Goal: Check status: Check status

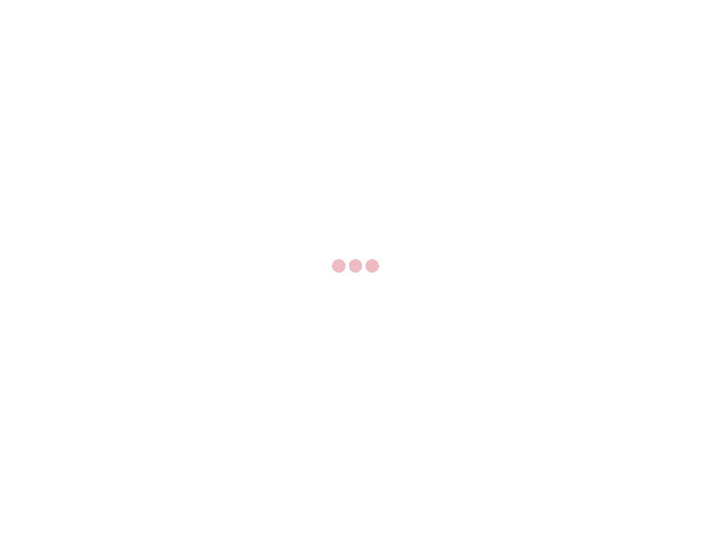
select select "US"
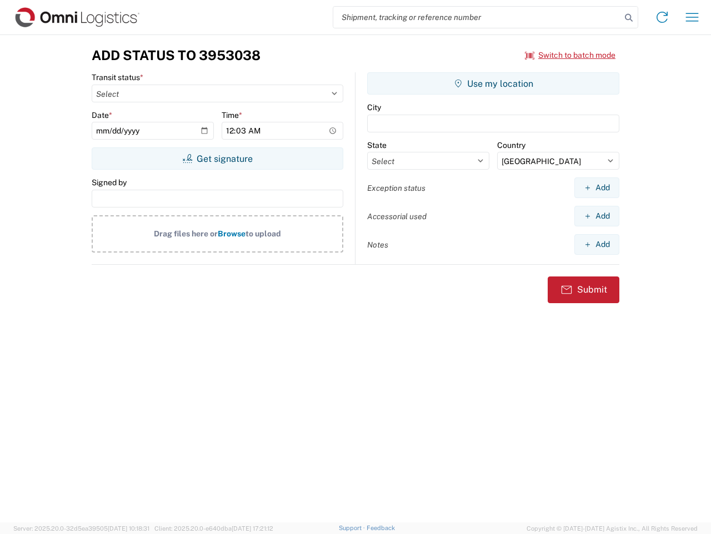
click at [477, 17] on input "search" at bounding box center [478, 17] width 288 height 21
click at [629, 18] on icon at bounding box center [629, 18] width 16 height 16
click at [663, 17] on icon at bounding box center [663, 17] width 18 height 18
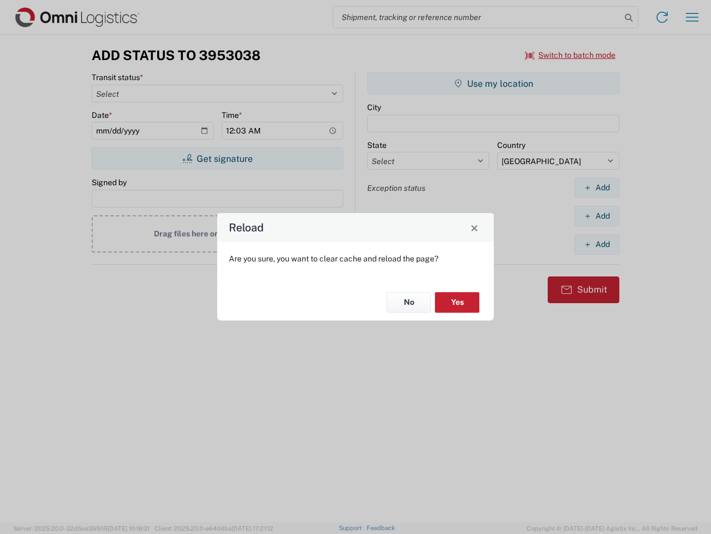
click at [693, 17] on div "Reload Are you sure, you want to clear cache and reload the page? No Yes" at bounding box center [355, 267] width 711 height 534
click at [571, 55] on div "Reload Are you sure, you want to clear cache and reload the page? No Yes" at bounding box center [355, 267] width 711 height 534
click at [217, 158] on div "Reload Are you sure, you want to clear cache and reload the page? No Yes" at bounding box center [355, 267] width 711 height 534
click at [494, 83] on div "Reload Are you sure, you want to clear cache and reload the page? No Yes" at bounding box center [355, 267] width 711 height 534
click at [597, 187] on div "Reload Are you sure, you want to clear cache and reload the page? No Yes" at bounding box center [355, 267] width 711 height 534
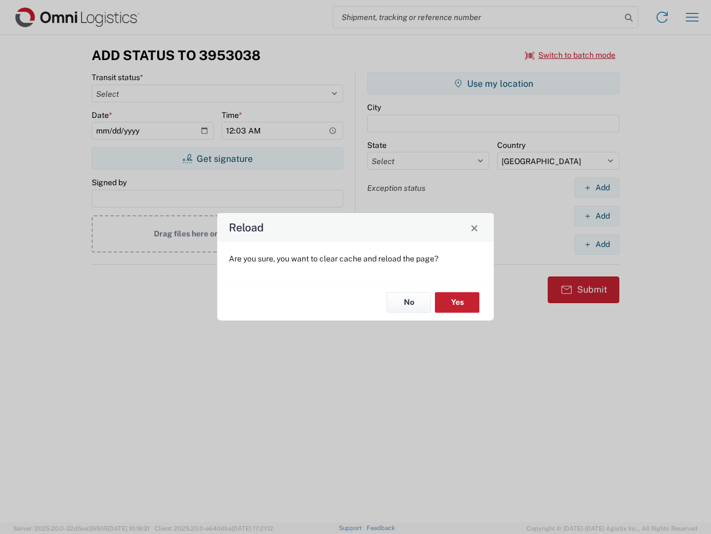
click at [597, 216] on div "Reload Are you sure, you want to clear cache and reload the page? No Yes" at bounding box center [355, 267] width 711 height 534
click at [597, 244] on div "Reload Are you sure, you want to clear cache and reload the page? No Yes" at bounding box center [355, 267] width 711 height 534
